Goal: Task Accomplishment & Management: Complete application form

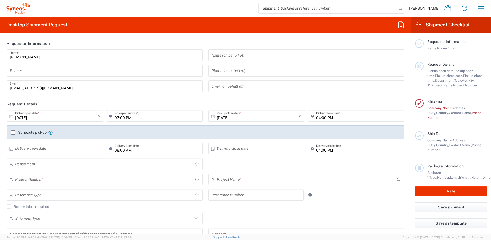
type input "[GEOGRAPHIC_DATA]"
type input "3212"
type input "Syneos Health UK Limited"
click at [61, 73] on input "tel" at bounding box center [105, 70] width 190 height 9
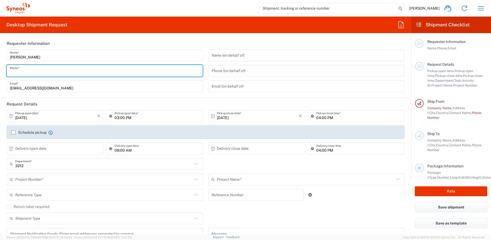
type input "07592134974"
click at [71, 119] on input "[DATE]" at bounding box center [56, 115] width 82 height 9
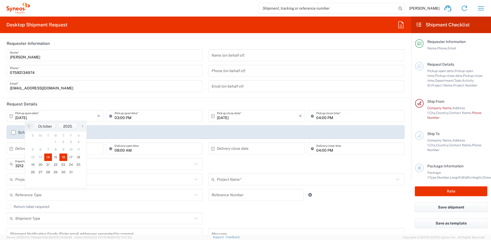
click at [65, 155] on span "16" at bounding box center [63, 156] width 8 height 7
type input "[DATE]"
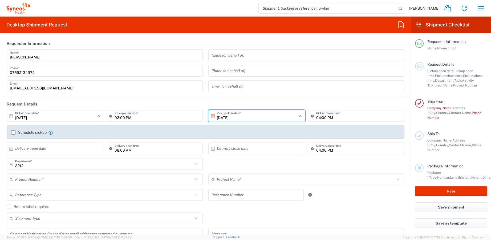
click at [132, 119] on input "03:00 PM" at bounding box center [157, 115] width 85 height 9
click at [140, 102] on header "Request Details" at bounding box center [206, 104] width 406 height 12
click at [128, 118] on input "03:00 PM" at bounding box center [157, 115] width 85 height 9
click at [136, 118] on input "10:00 PM" at bounding box center [157, 115] width 85 height 9
type input "10:00AM"
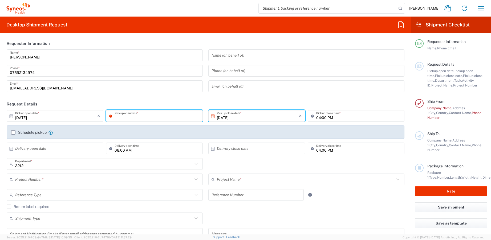
click at [158, 103] on header "Request Details" at bounding box center [206, 104] width 406 height 12
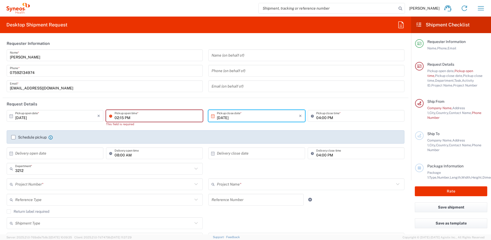
click at [127, 114] on input "02:15 PM" at bounding box center [157, 115] width 85 height 9
type input "10:05 AM"
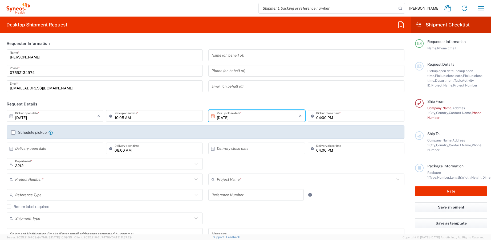
click at [320, 102] on header "Request Details" at bounding box center [206, 104] width 406 height 12
click at [14, 132] on label "Schedule pickup" at bounding box center [28, 132] width 35 height 4
click at [13, 132] on input "Schedule pickup" at bounding box center [13, 132] width 0 height 0
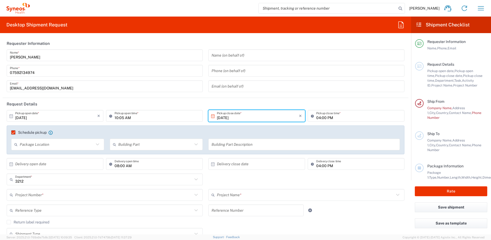
click at [52, 144] on input "text" at bounding box center [57, 144] width 74 height 9
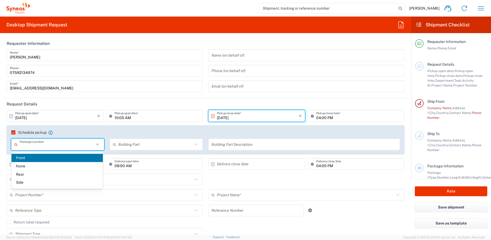
click at [45, 156] on span "Front" at bounding box center [56, 157] width 91 height 8
type input "Front"
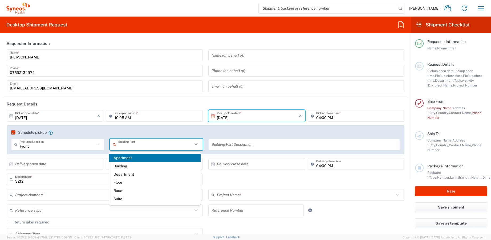
click at [133, 145] on input "text" at bounding box center [155, 144] width 74 height 9
click at [130, 164] on span "Building" at bounding box center [154, 166] width 91 height 8
type input "Building"
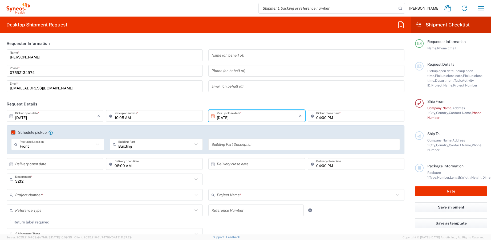
click at [222, 144] on input "text" at bounding box center [304, 144] width 185 height 9
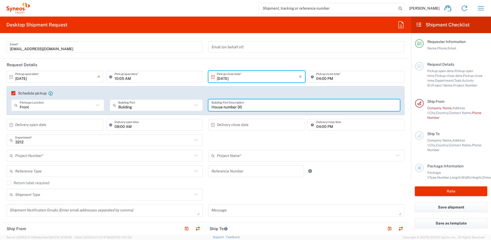
scroll to position [53, 0]
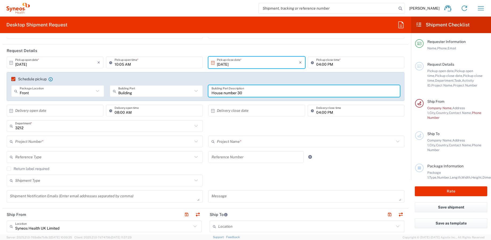
type input "House number 30"
click at [133, 139] on input "text" at bounding box center [103, 141] width 177 height 9
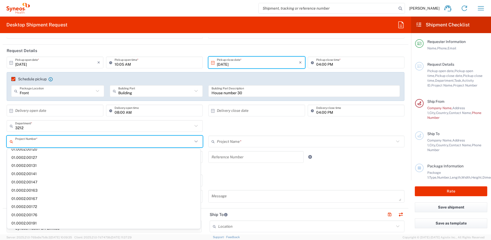
scroll to position [0, 0]
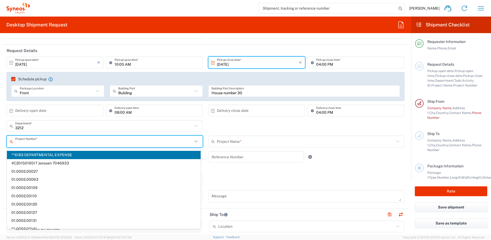
click at [105, 153] on span "**6183 DEPARTMENTAL EXPENSE" at bounding box center [104, 155] width 194 height 8
type input "**6183 DEPARTMENTAL EXPENSE"
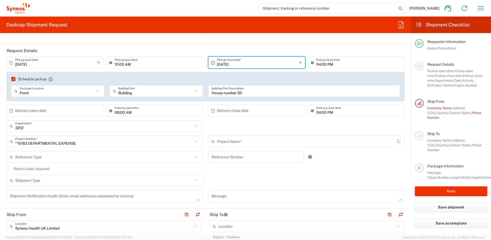
type input "6183"
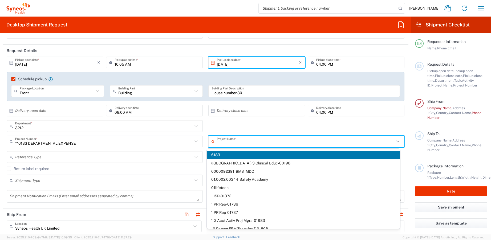
click at [255, 140] on input "text" at bounding box center [305, 141] width 177 height 9
click at [252, 119] on div "× Delivery close date Cancel Apply" at bounding box center [256, 111] width 99 height 15
type input "6183"
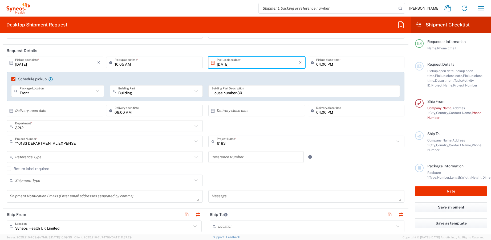
click at [63, 157] on input "text" at bounding box center [103, 156] width 177 height 9
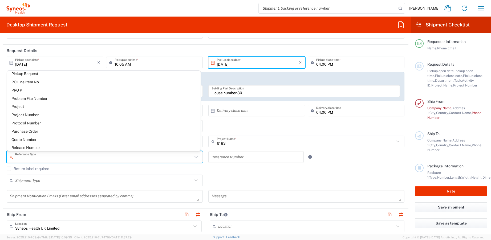
scroll to position [320, 0]
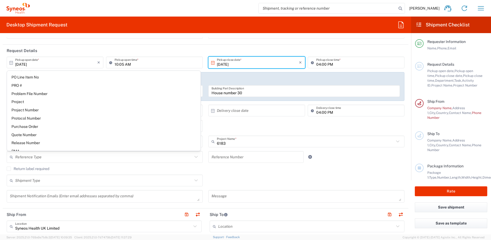
click at [234, 173] on div "Return label required" at bounding box center [206, 170] width 398 height 8
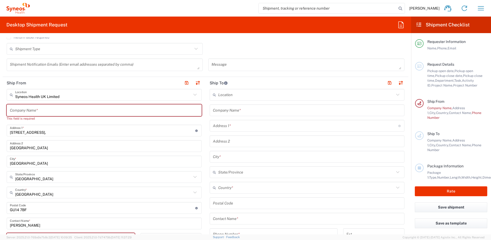
scroll to position [187, 0]
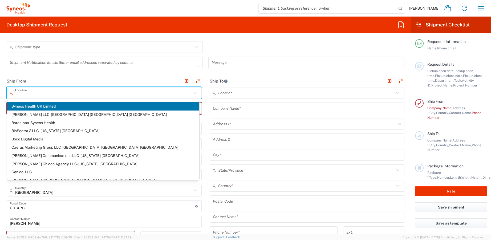
click at [72, 93] on input "text" at bounding box center [103, 92] width 176 height 9
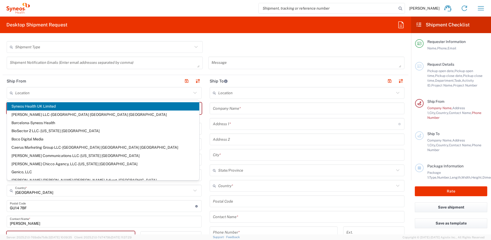
click at [78, 79] on header "Ship From" at bounding box center [104, 81] width 203 height 12
type input "Syneos Health UK Limited"
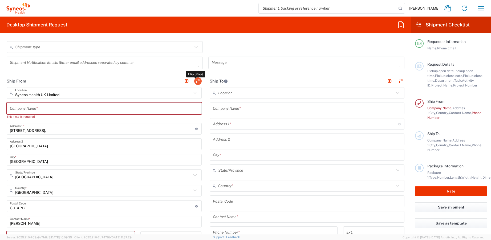
click at [195, 80] on button "button" at bounding box center [197, 80] width 7 height 7
type input "Syneos Health UK Limited"
type input "[STREET_ADDRESS],"
type input "[GEOGRAPHIC_DATA]"
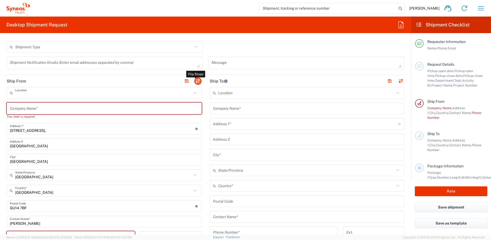
type input "[GEOGRAPHIC_DATA]"
type input "GU14 7BF"
type input "[PERSON_NAME]"
type input "[EMAIL_ADDRESS][DOMAIN_NAME]"
type input "GB806650142000"
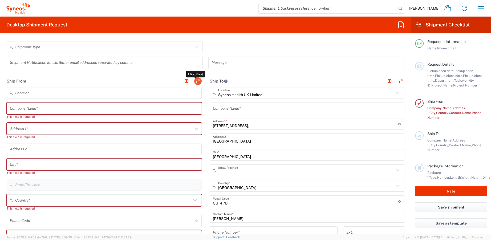
type input "[GEOGRAPHIC_DATA]"
click at [68, 92] on input "text" at bounding box center [103, 92] width 176 height 9
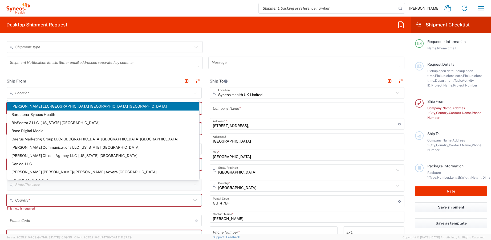
click at [72, 76] on header "Ship From" at bounding box center [104, 81] width 203 height 12
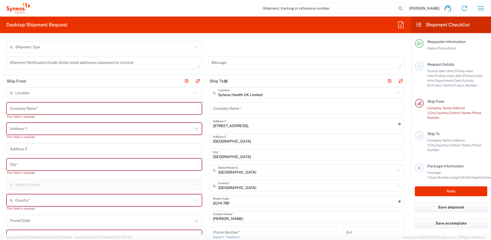
click at [76, 110] on input "text" at bounding box center [104, 108] width 189 height 9
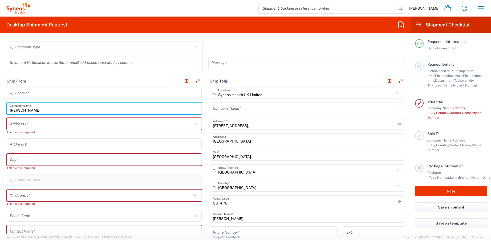
type input "[PERSON_NAME]"
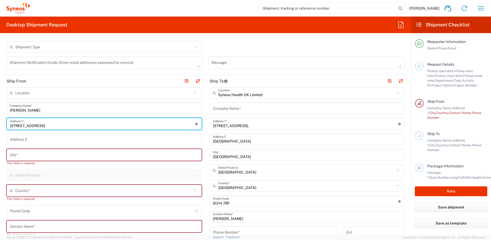
type input "[STREET_ADDRESS]"
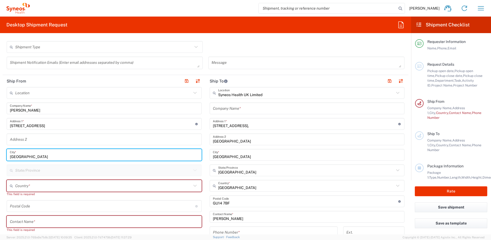
type input "[GEOGRAPHIC_DATA]"
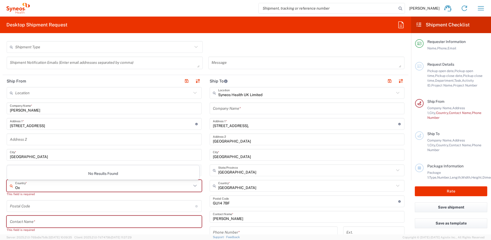
type input "O"
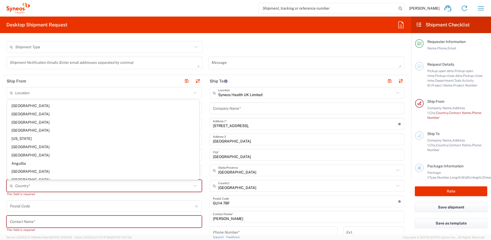
click at [55, 199] on div "Location [PERSON_NAME] LLC-[GEOGRAPHIC_DATA] [GEOGRAPHIC_DATA] [GEOGRAPHIC_DATA…" at bounding box center [104, 221] width 195 height 269
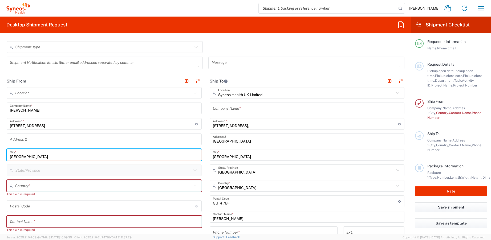
click at [69, 152] on input "[GEOGRAPHIC_DATA]" at bounding box center [104, 154] width 189 height 9
type input "[GEOGRAPHIC_DATA]"
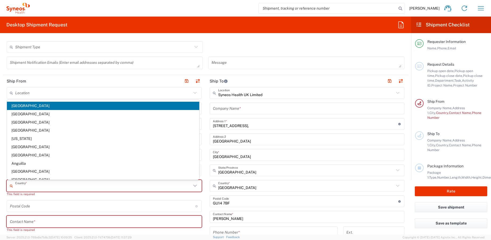
click at [64, 185] on input "text" at bounding box center [103, 185] width 176 height 9
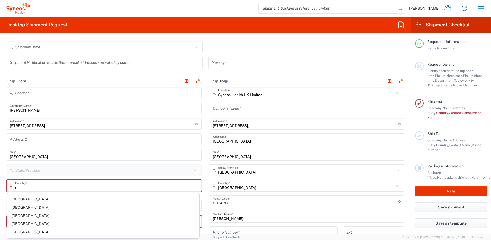
scroll to position [0, 0]
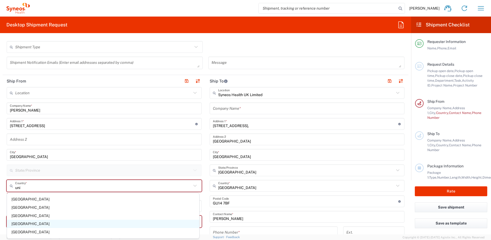
click at [29, 223] on span "[GEOGRAPHIC_DATA]" at bounding box center [103, 223] width 192 height 8
type input "[GEOGRAPHIC_DATA]"
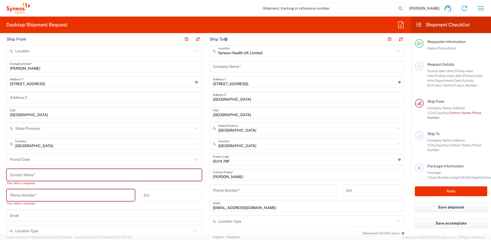
scroll to position [229, 0]
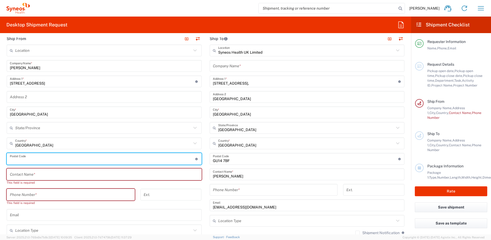
click at [41, 159] on input "undefined" at bounding box center [102, 158] width 185 height 9
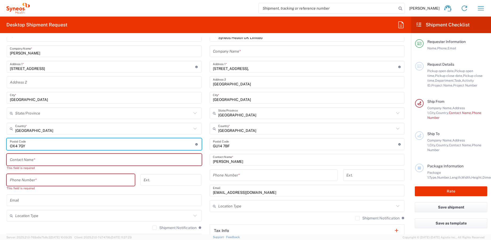
scroll to position [244, 0]
type input "OX4 7GY"
click at [45, 156] on input "text" at bounding box center [104, 158] width 189 height 9
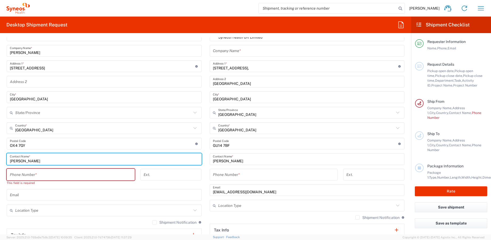
click at [45, 156] on input "[PERSON_NAME]" at bounding box center [104, 158] width 189 height 9
type input "[PERSON_NAME]"
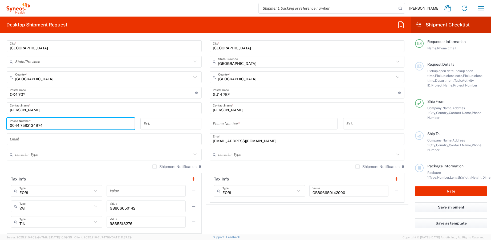
scroll to position [295, 0]
type input "0044 7592134974"
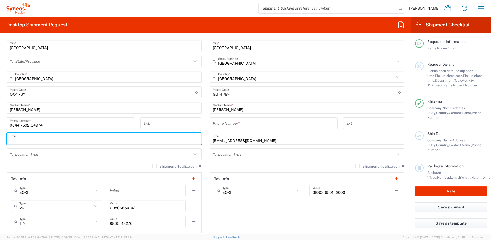
click at [53, 141] on input "text" at bounding box center [104, 138] width 189 height 9
type input "[EMAIL_ADDRESS][DOMAIN_NAME]"
type input "Syneos Health"
type input "07592134974"
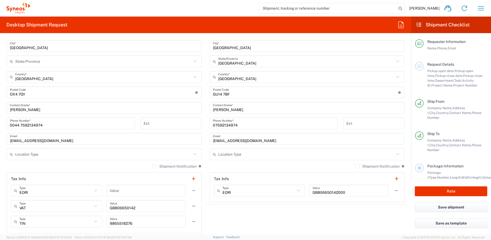
click at [59, 170] on div "Shipment Notification If checked, a shipment notification email will be sent to…" at bounding box center [104, 168] width 195 height 9
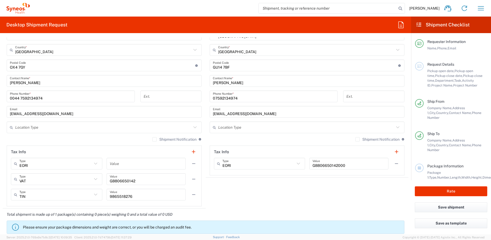
scroll to position [322, 0]
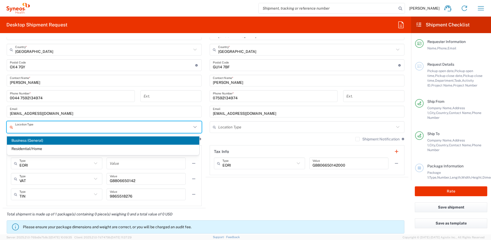
click at [77, 127] on input "text" at bounding box center [103, 126] width 176 height 9
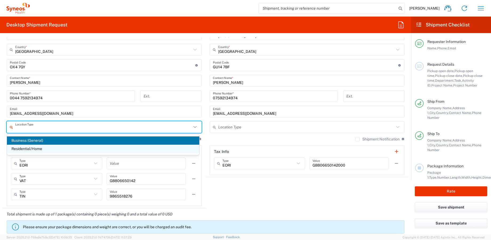
click at [40, 148] on span "Residential/Home" at bounding box center [103, 148] width 192 height 8
type input "Residential/Home"
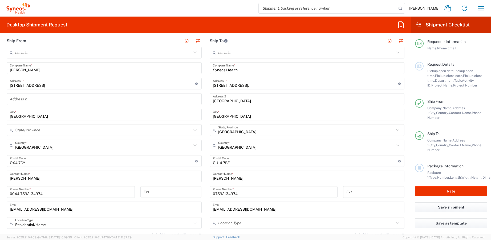
scroll to position [227, 0]
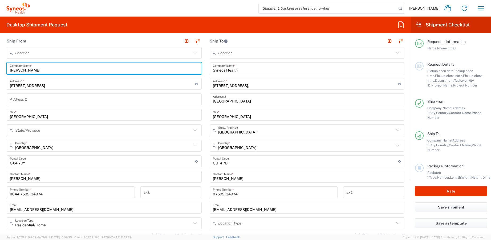
click at [70, 70] on input "[PERSON_NAME]" at bounding box center [104, 68] width 189 height 9
type input "Syneos Health"
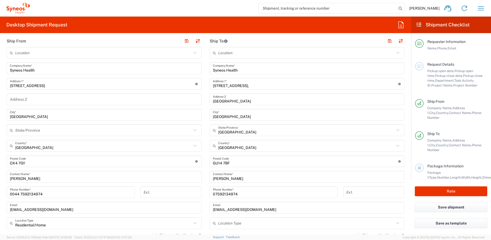
click at [4, 158] on main "Location [PERSON_NAME] LLC-[GEOGRAPHIC_DATA] [GEOGRAPHIC_DATA] [GEOGRAPHIC_DATA…" at bounding box center [104, 174] width 203 height 255
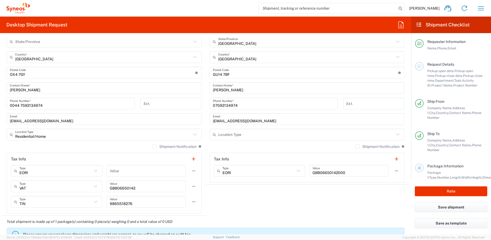
scroll to position [320, 0]
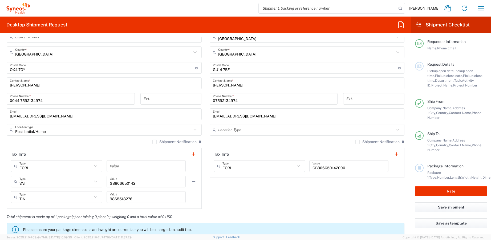
click at [60, 143] on div "Shipment Notification If checked, a shipment notification email will be sent to…" at bounding box center [104, 143] width 195 height 9
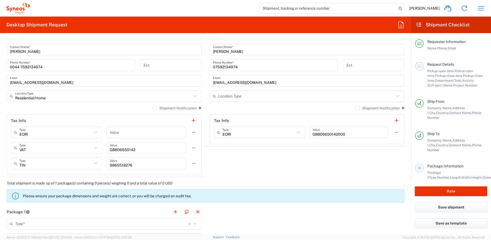
scroll to position [354, 0]
click at [153, 108] on label "Shipment Notification" at bounding box center [174, 107] width 44 height 4
click at [155, 107] on input "Shipment Notification" at bounding box center [155, 107] width 0 height 0
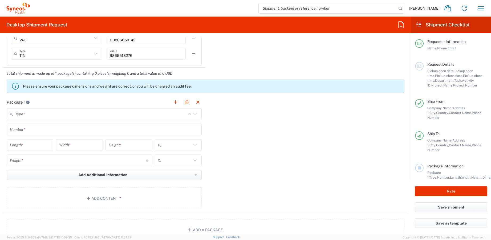
scroll to position [463, 0]
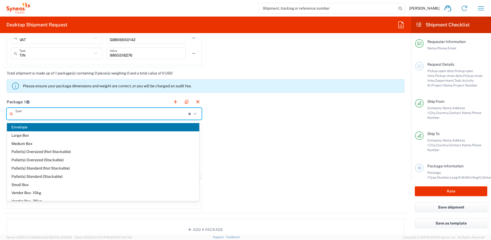
click at [147, 115] on input "text" at bounding box center [101, 113] width 173 height 9
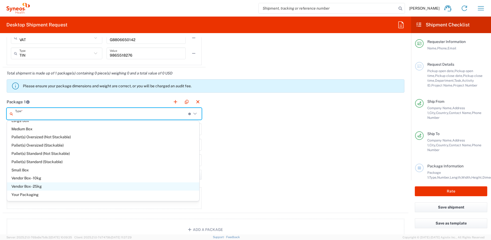
scroll to position [0, 0]
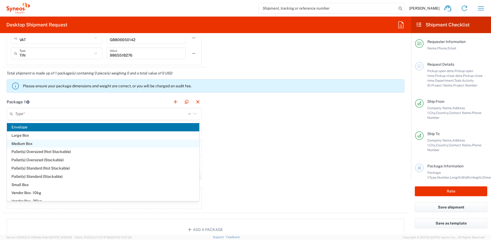
click at [52, 141] on span "Medium Box" at bounding box center [103, 143] width 192 height 8
type input "Medium Box"
type input "13"
type input "11.5"
type input "2.5"
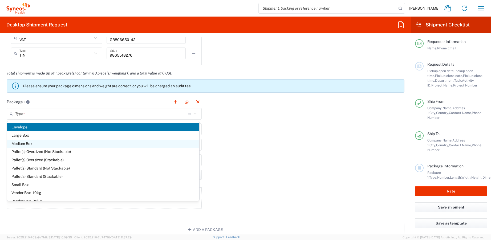
type input "in"
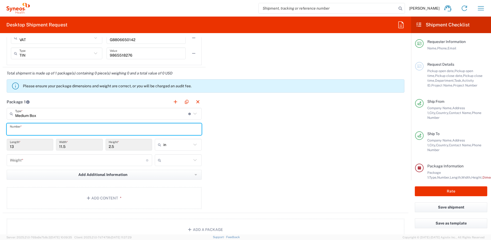
click at [74, 133] on input "text" at bounding box center [104, 128] width 189 height 9
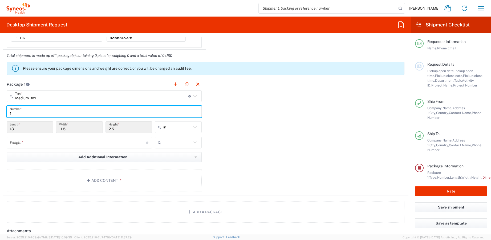
type input "1"
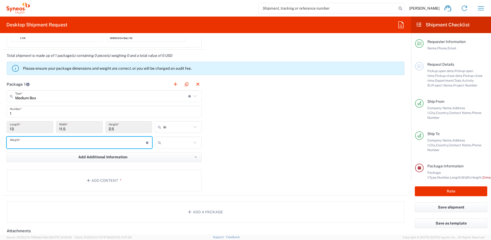
click at [116, 144] on input "number" at bounding box center [78, 142] width 136 height 9
type input "2.7"
click at [174, 144] on input "text" at bounding box center [177, 142] width 28 height 9
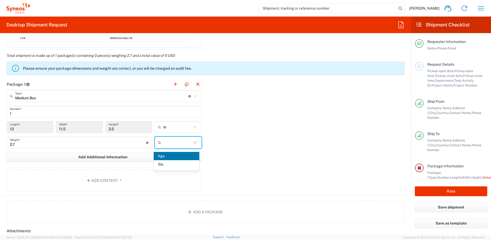
click at [169, 156] on span "kgs" at bounding box center [177, 156] width 46 height 8
type input "kgs"
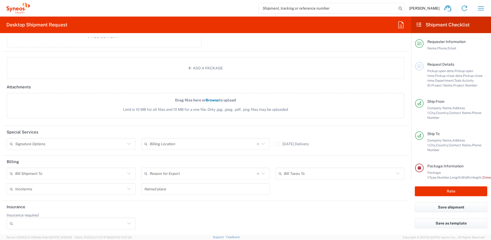
scroll to position [625, 0]
click at [126, 144] on icon at bounding box center [129, 142] width 7 height 7
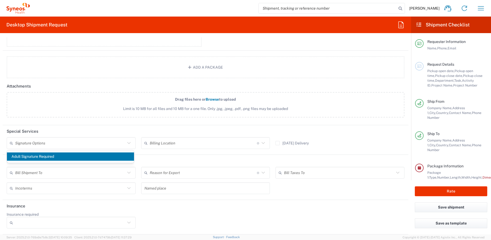
click at [136, 126] on header "Special Services" at bounding box center [206, 131] width 406 height 12
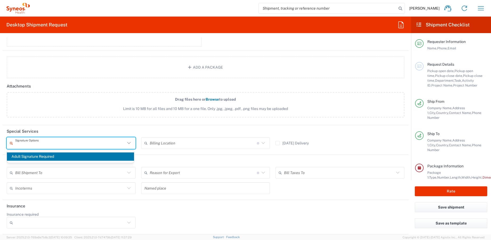
click at [124, 142] on input "text" at bounding box center [70, 142] width 110 height 9
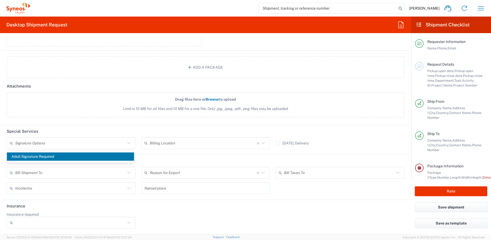
click at [111, 155] on span "Adult Signature Required" at bounding box center [70, 156] width 127 height 8
type input "Adult Signature Required"
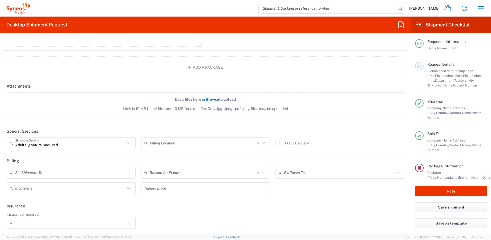
click at [177, 132] on header "Special Services" at bounding box center [206, 131] width 406 height 12
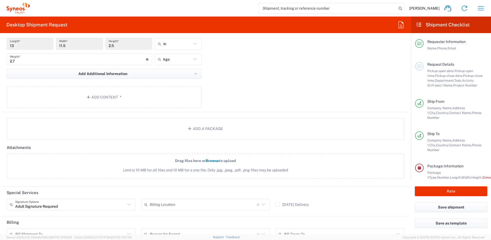
scroll to position [510, 0]
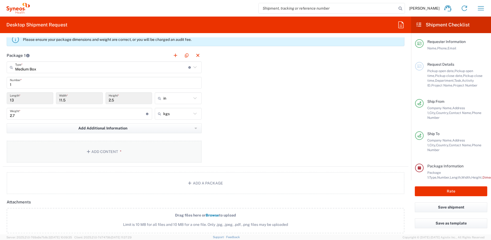
click at [129, 151] on button "Add Content *" at bounding box center [104, 151] width 195 height 22
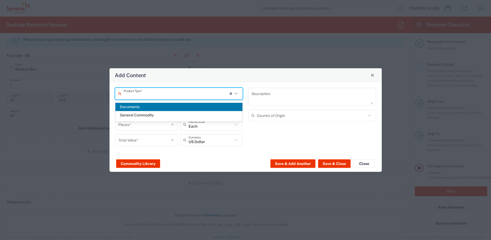
click at [167, 96] on input "text" at bounding box center [177, 93] width 106 height 9
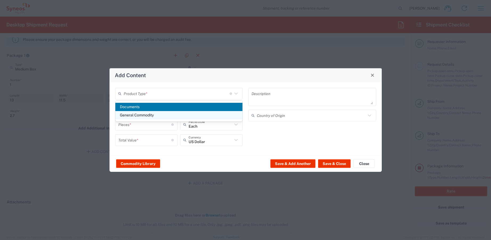
click at [138, 115] on span "General Commodity" at bounding box center [178, 115] width 127 height 8
type input "General Commodity"
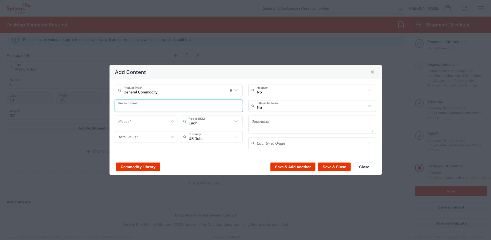
click at [187, 107] on input "text" at bounding box center [179, 105] width 122 height 9
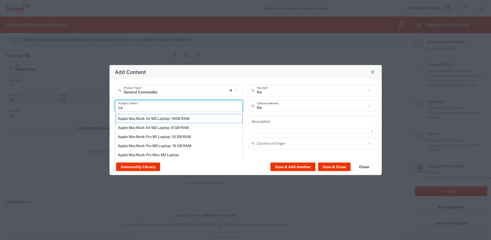
type input "L"
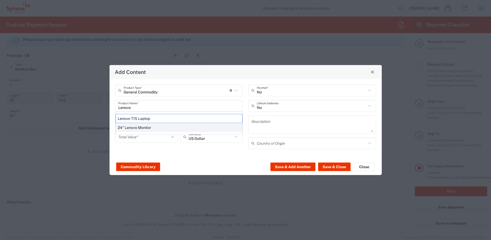
click at [146, 125] on div "24" Lenovo Monitor" at bounding box center [179, 127] width 127 height 9
type input "24" Lenovo Monitor"
type textarea "24" Lenovo Monitor"
type input "[GEOGRAPHIC_DATA]"
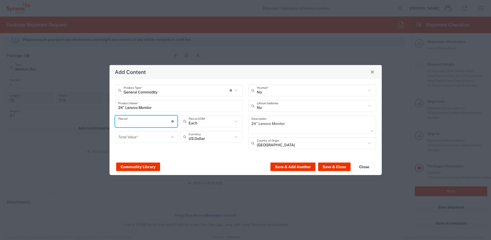
click at [161, 122] on input "number" at bounding box center [144, 120] width 53 height 9
type input "1"
click at [160, 138] on input "number" at bounding box center [144, 136] width 53 height 9
type input "200"
click at [214, 154] on div "General Commodity Product Type * Document: Paper document generated internally …" at bounding box center [246, 118] width 272 height 79
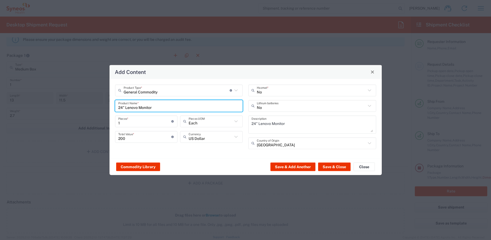
click at [159, 107] on input "24" Lenovo Monitor" at bounding box center [179, 105] width 122 height 9
type input "2"
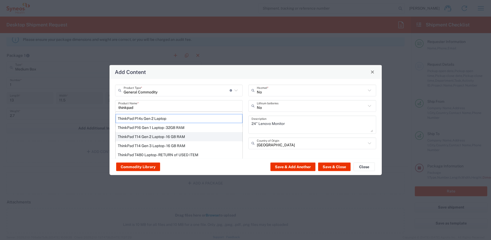
click at [154, 138] on div "ThinkPad T14 Gen 2 Laptop - 16 GB RAM" at bounding box center [179, 136] width 127 height 9
type input "ThinkPad T14 Gen 2 Laptop - 16 GB RAM"
type textarea "Intel Core i7-1156G7 vProÂ® Processor - 14"- 16 GB RAM - 512 GB SSD"
type input "Yes"
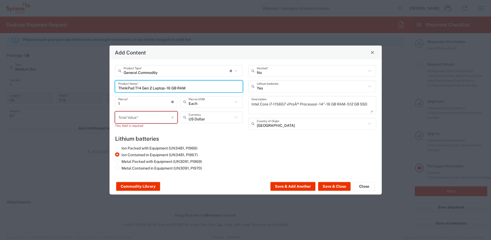
click at [174, 86] on input "ThinkPad T14 Gen 2 Laptop - 16 GB RAM" at bounding box center [179, 86] width 122 height 9
drag, startPoint x: 188, startPoint y: 88, endPoint x: 142, endPoint y: 89, distance: 46.1
click at [142, 89] on input "ThinkPad T14 Gen 2 Laptop - 16 GB RAM" at bounding box center [179, 86] width 122 height 9
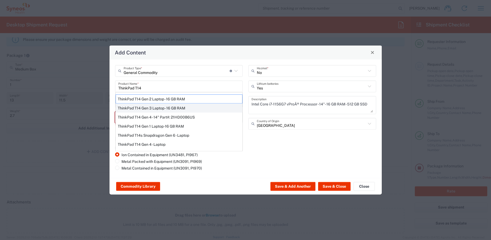
click at [153, 108] on div "ThinkPad T14 Gen 3 Laptop - 16 GB RAM" at bounding box center [179, 107] width 127 height 9
type input "ThinkPad T14 Gen 3 Laptop - 16 GB RAM"
type textarea "Intel Core i7-1265U vProÂ® Processor - 14" - 16 GB RAM - 512 GB SSD"
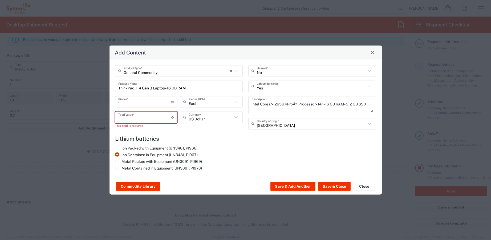
click at [158, 120] on input "number" at bounding box center [144, 116] width 53 height 9
type input "200"
click at [212, 151] on div "Ion Packed with Equipment (UN3481, PI966) Ion Contained in Equipment (UN3481, P…" at bounding box center [179, 158] width 134 height 27
click at [330, 185] on button "Save & Close" at bounding box center [334, 186] width 33 height 9
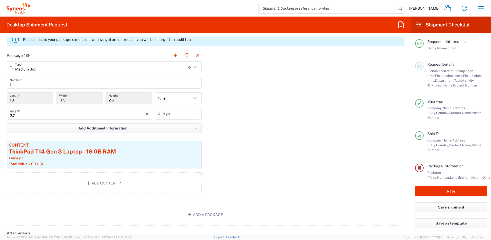
click at [238, 148] on div "Package 1 Medium Box Type * Material used to package goods Envelope Large Box M…" at bounding box center [206, 123] width 406 height 148
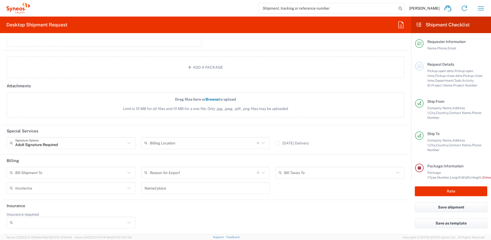
scroll to position [657, 0]
click at [435, 206] on button "Save shipment" at bounding box center [451, 207] width 72 height 10
type input "3212"
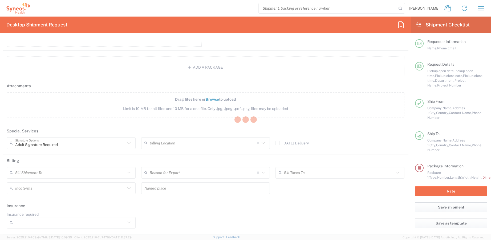
type input "**6183 DEPARTMENTAL EXPENSE"
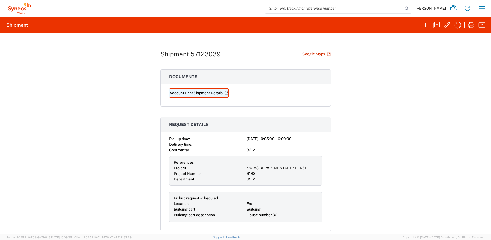
click at [206, 95] on link "Account Print Shipment Details" at bounding box center [198, 92] width 59 height 9
click at [484, 10] on icon "button" at bounding box center [482, 8] width 9 height 9
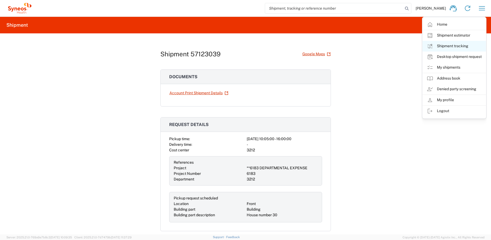
click at [453, 48] on link "Shipment tracking" at bounding box center [454, 46] width 63 height 11
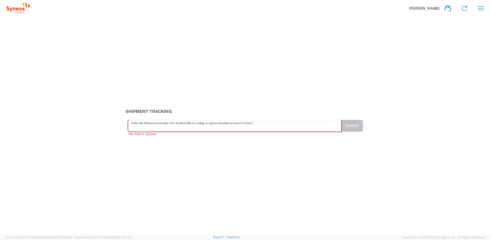
paste input "57123039"
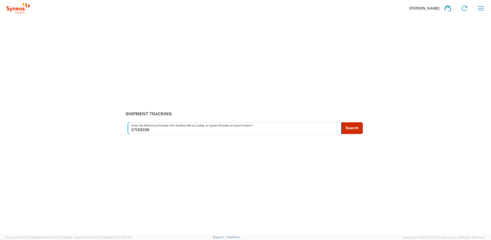
type input "57123039"
click at [357, 123] on button "Search" at bounding box center [352, 128] width 22 height 12
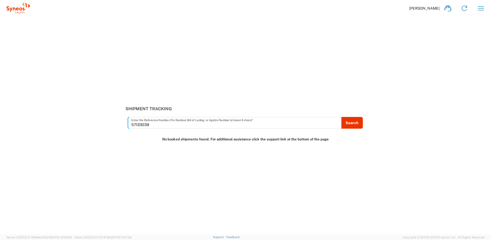
click at [265, 124] on input "57123039" at bounding box center [234, 122] width 207 height 9
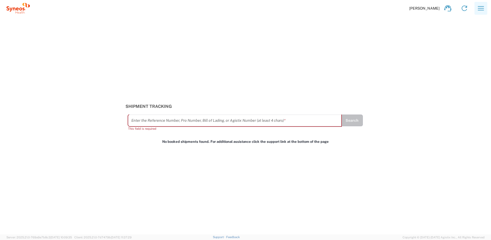
click at [479, 9] on icon "button" at bounding box center [481, 8] width 9 height 9
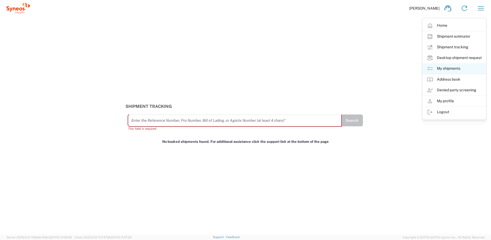
click at [447, 67] on link "My shipments" at bounding box center [454, 68] width 63 height 11
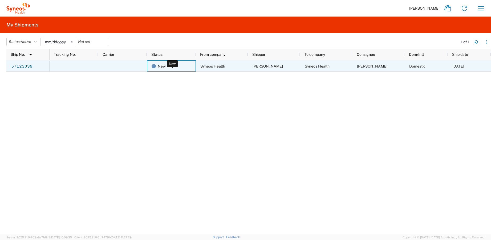
click at [185, 64] on div "New" at bounding box center [173, 65] width 42 height 11
drag, startPoint x: 36, startPoint y: 72, endPoint x: 27, endPoint y: 66, distance: 10.0
click at [27, 66] on div "57123039 New Syneos Health [PERSON_NAME] Issaias Syneos Health [PERSON_NAME] Is…" at bounding box center [248, 147] width 485 height 174
click at [27, 66] on link "57123039" at bounding box center [22, 66] width 22 height 9
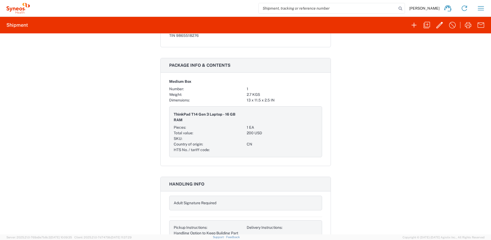
scroll to position [346, 0]
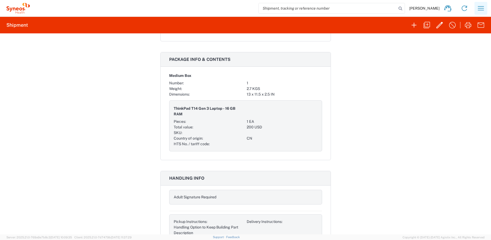
click at [486, 7] on button "button" at bounding box center [481, 8] width 13 height 13
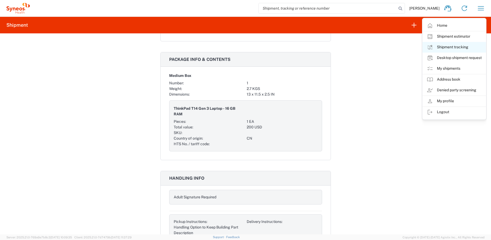
click at [441, 48] on link "Shipment tracking" at bounding box center [454, 47] width 63 height 11
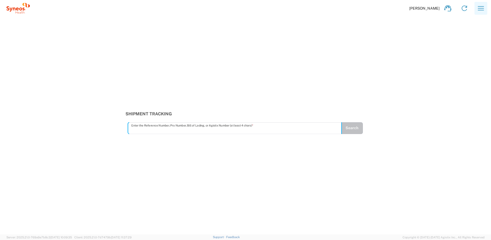
click at [483, 9] on icon "button" at bounding box center [481, 8] width 9 height 9
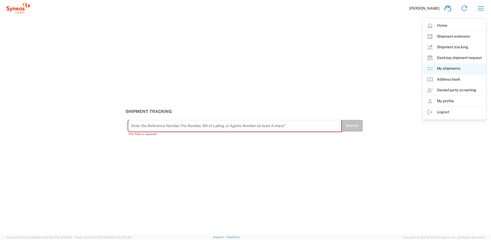
click at [453, 67] on link "My shipments" at bounding box center [454, 68] width 63 height 11
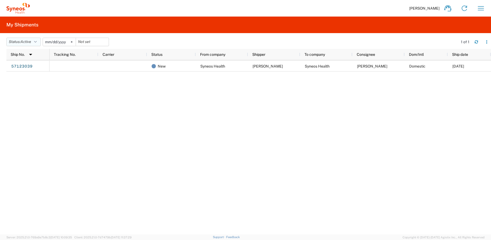
click at [37, 43] on icon "button" at bounding box center [35, 42] width 3 height 4
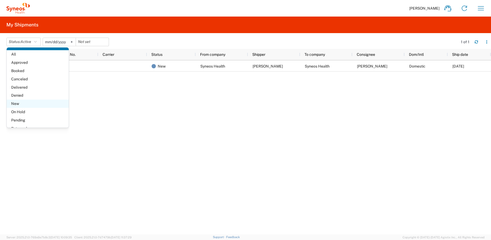
scroll to position [31, 0]
drag, startPoint x: 460, startPoint y: 79, endPoint x: 465, endPoint y: 75, distance: 6.6
click at [460, 79] on div "New Syneos Health [PERSON_NAME] Issaias Syneos Health [PERSON_NAME] Issaias Dom…" at bounding box center [271, 147] width 442 height 174
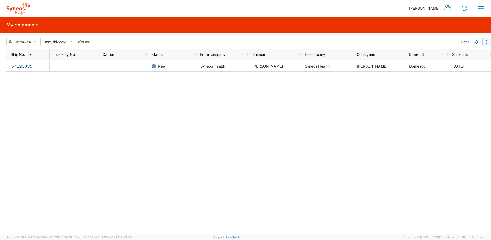
click at [487, 42] on icon "button" at bounding box center [487, 42] width 4 height 4
click at [339, 116] on div "New Syneos Health [PERSON_NAME] Issaias Syneos Health [PERSON_NAME] Issaias Dom…" at bounding box center [271, 147] width 442 height 174
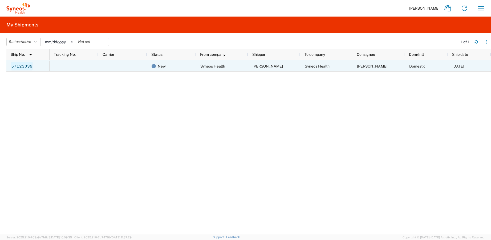
click at [25, 66] on link "57123039" at bounding box center [22, 66] width 22 height 9
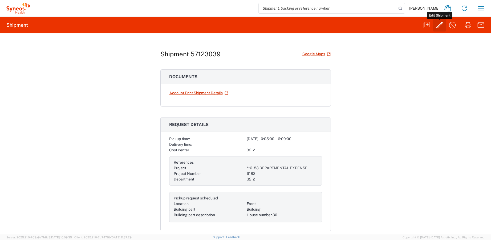
click at [439, 25] on icon "button" at bounding box center [440, 25] width 6 height 6
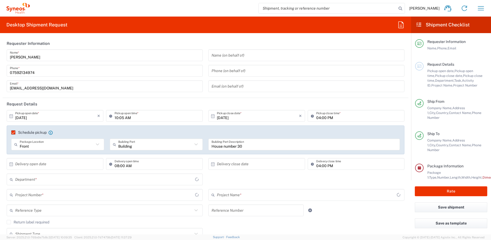
type input "[GEOGRAPHIC_DATA]"
type input "**6183 DEPARTMENTAL EXPENSE"
type input "Medium Box"
type input "6183"
type input "3212"
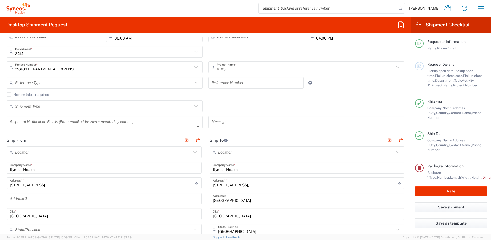
scroll to position [133, 0]
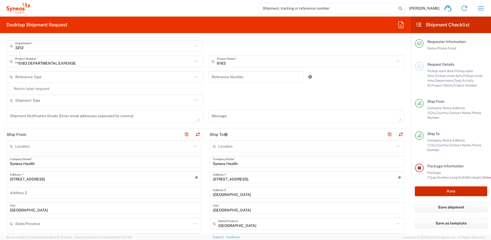
click at [448, 189] on button "Rate" at bounding box center [451, 191] width 72 height 10
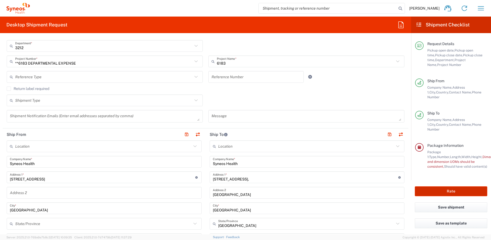
scroll to position [25, 0]
click at [464, 156] on span "Weight and dimension UOMs should be consistent," at bounding box center [474, 162] width 94 height 14
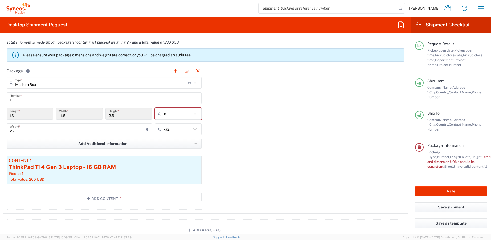
scroll to position [453, 0]
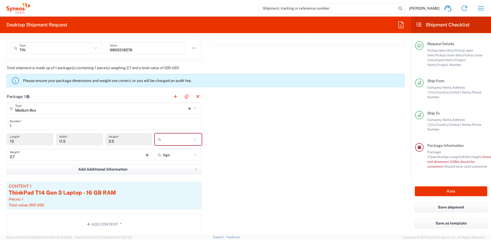
click at [184, 138] on input "text" at bounding box center [177, 139] width 28 height 9
click at [180, 160] on span "cm" at bounding box center [177, 161] width 46 height 8
type input "33.02"
type input "29.21"
type input "6.35"
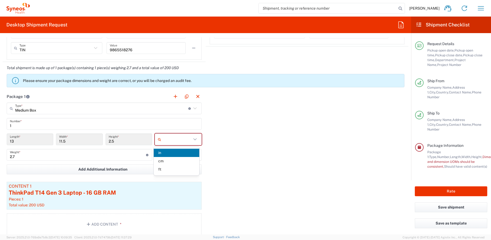
type input "cm"
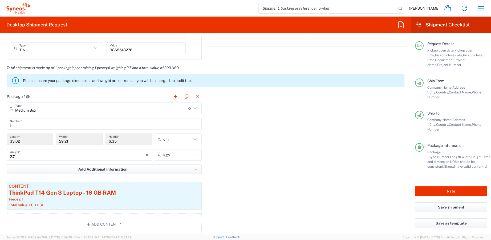
click at [229, 149] on div "Package 1 Medium Box Type * Material used to package goods Medium Box Envelope …" at bounding box center [206, 164] width 406 height 148
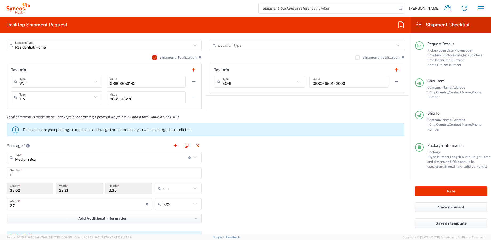
scroll to position [400, 0]
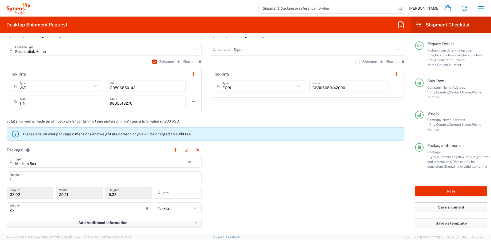
click at [440, 204] on button "Save shipment" at bounding box center [451, 207] width 72 height 10
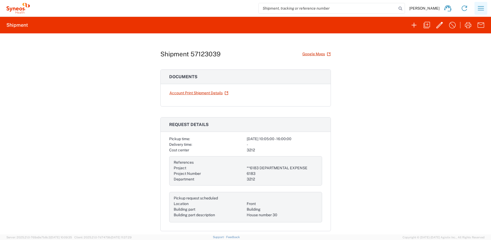
click at [480, 8] on icon "button" at bounding box center [481, 8] width 9 height 9
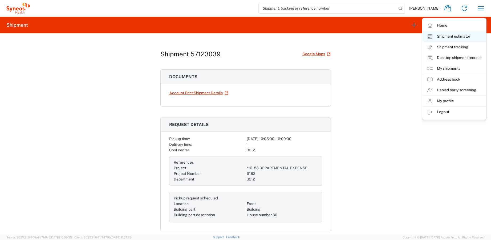
click at [455, 34] on link "Shipment estimator" at bounding box center [454, 36] width 63 height 11
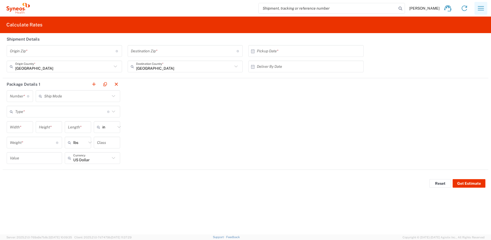
click at [479, 7] on icon "button" at bounding box center [481, 8] width 9 height 9
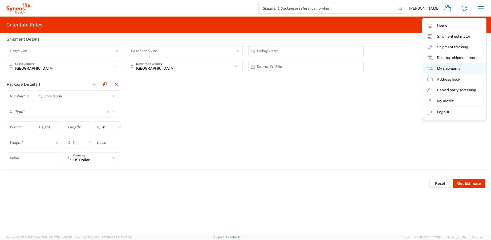
click at [464, 66] on link "My shipments" at bounding box center [454, 68] width 63 height 11
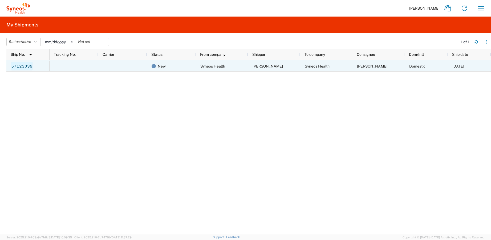
click at [31, 66] on link "57123039" at bounding box center [22, 66] width 22 height 9
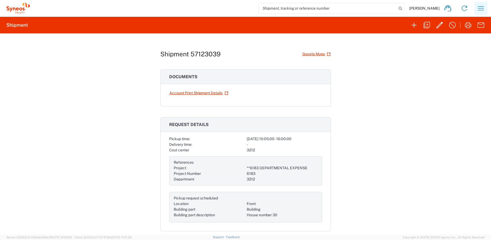
click at [479, 6] on icon "button" at bounding box center [481, 8] width 9 height 9
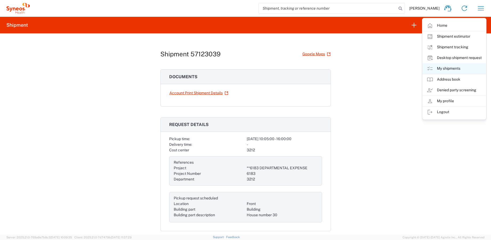
click at [455, 66] on link "My shipments" at bounding box center [454, 68] width 63 height 11
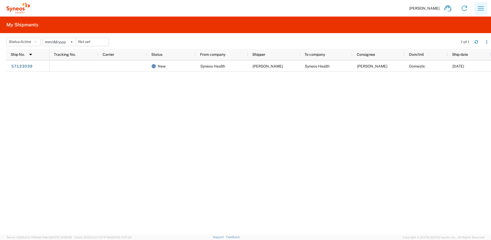
click at [483, 6] on icon "button" at bounding box center [481, 8] width 9 height 9
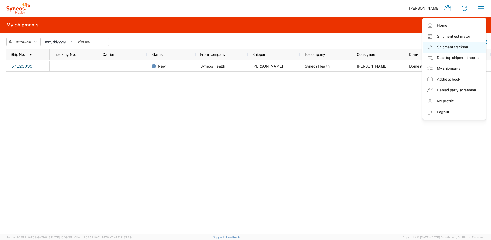
click at [437, 47] on link "Shipment tracking" at bounding box center [454, 47] width 63 height 11
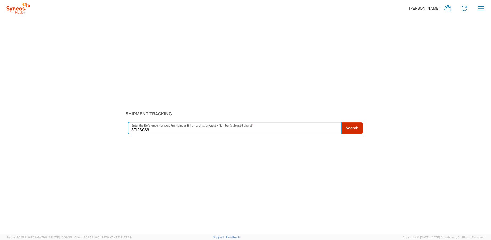
type input "57123039"
click at [356, 130] on button "Search" at bounding box center [352, 128] width 22 height 12
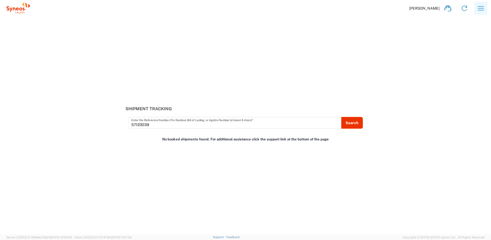
click at [478, 7] on icon "button" at bounding box center [481, 8] width 9 height 9
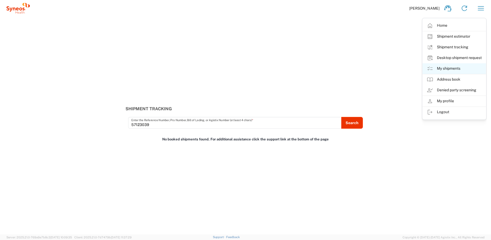
click at [460, 68] on link "My shipments" at bounding box center [454, 68] width 63 height 11
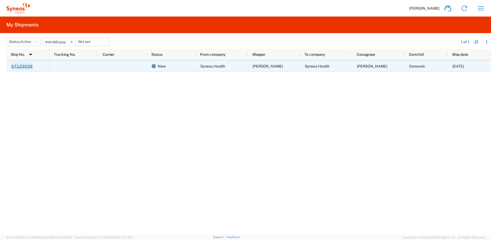
click at [29, 68] on link "57123039" at bounding box center [22, 66] width 22 height 9
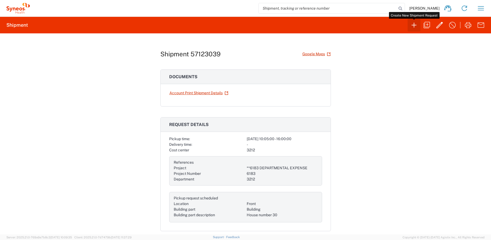
click at [416, 24] on icon "button" at bounding box center [414, 25] width 9 height 9
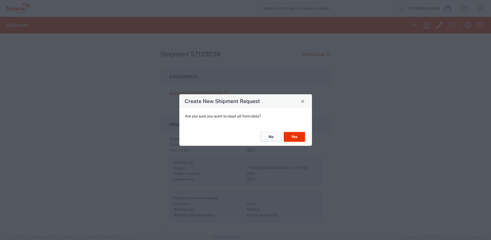
click at [267, 136] on button "No" at bounding box center [271, 137] width 21 height 10
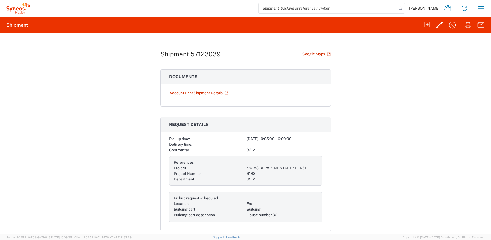
click at [360, 88] on div "Shipment 57123039 Google Maps Documents Account Print Shipment Details Request …" at bounding box center [245, 133] width 491 height 201
click at [442, 26] on icon "button" at bounding box center [439, 25] width 9 height 9
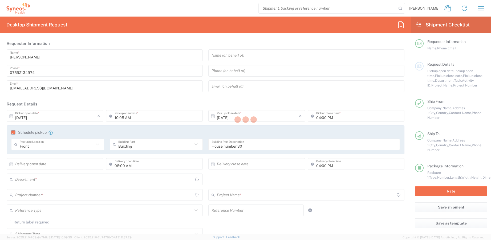
type input "[GEOGRAPHIC_DATA]"
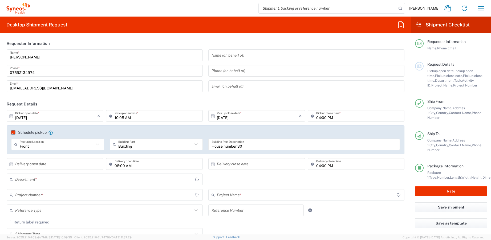
type input "**6183 DEPARTMENTAL EXPENSE"
type input "Medium Box"
type input "6183"
type input "3212"
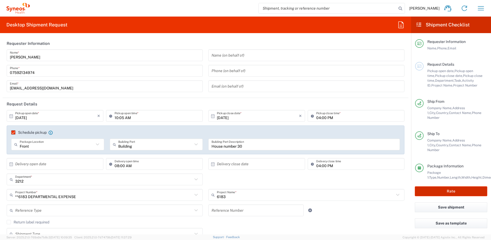
click at [461, 191] on button "Rate" at bounding box center [451, 191] width 72 height 10
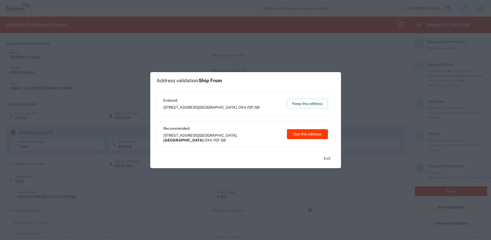
click at [309, 132] on button "Use this address" at bounding box center [307, 134] width 41 height 10
type input "[GEOGRAPHIC_DATA]"
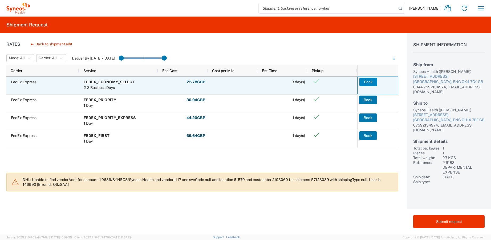
click at [366, 82] on button "Book" at bounding box center [368, 82] width 18 height 9
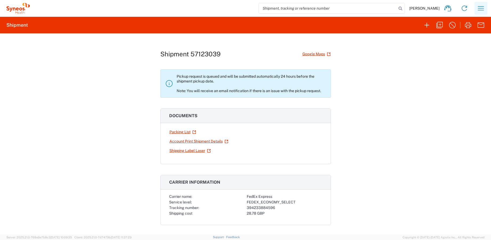
click at [479, 8] on icon "button" at bounding box center [481, 8] width 9 height 9
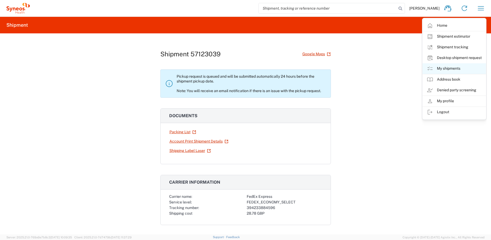
click at [445, 66] on link "My shipments" at bounding box center [454, 68] width 63 height 11
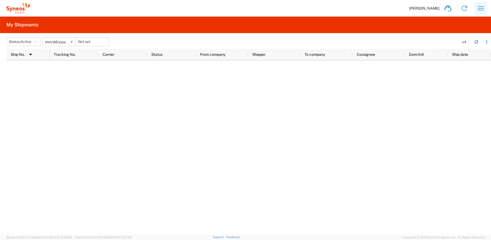
click at [485, 7] on icon "button" at bounding box center [481, 8] width 9 height 9
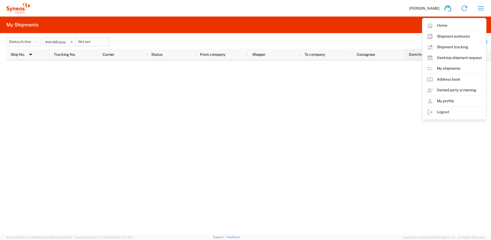
drag, startPoint x: 363, startPoint y: 87, endPoint x: 410, endPoint y: 55, distance: 57.3
click at [363, 87] on div at bounding box center [271, 147] width 442 height 174
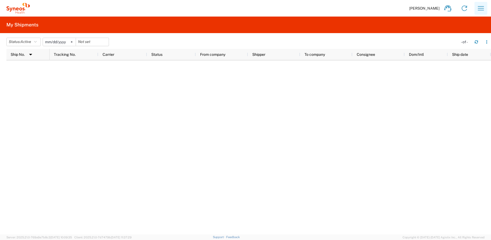
click at [481, 7] on icon "button" at bounding box center [481, 8] width 9 height 9
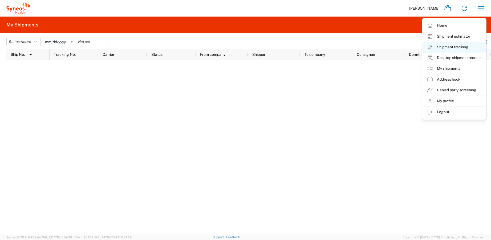
click at [461, 44] on link "Shipment tracking" at bounding box center [454, 47] width 63 height 11
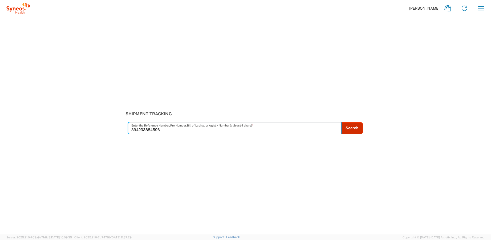
type input "394233884596"
click at [351, 130] on button "Search" at bounding box center [352, 128] width 22 height 12
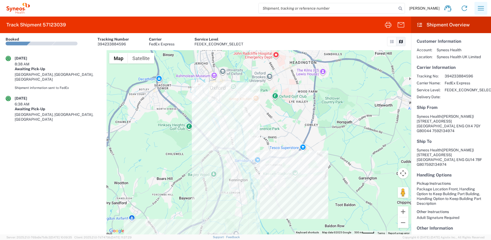
click at [483, 7] on icon "button" at bounding box center [481, 8] width 9 height 9
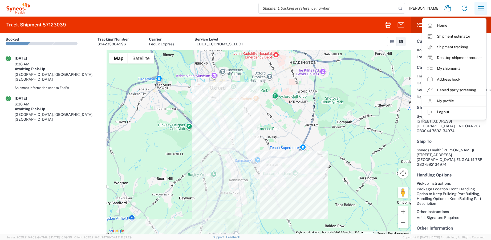
click at [483, 7] on icon "button" at bounding box center [481, 8] width 9 height 9
